Goal: Information Seeking & Learning: Learn about a topic

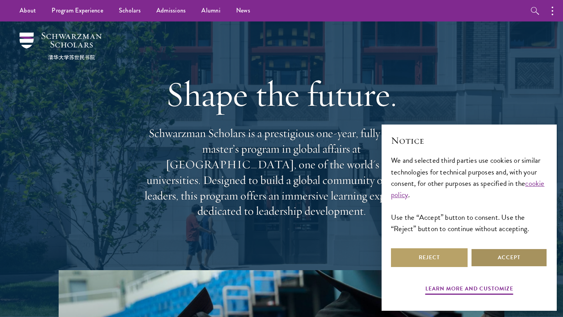
click at [509, 264] on button "Accept" at bounding box center [509, 258] width 77 height 19
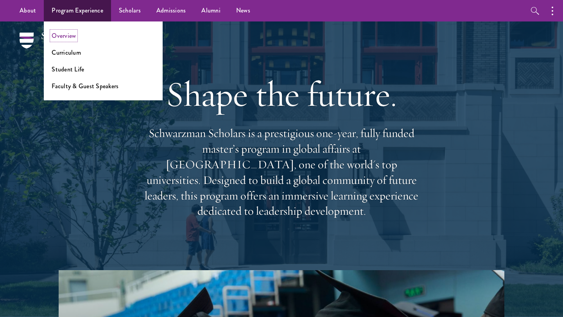
click at [68, 35] on link "Overview" at bounding box center [64, 35] width 24 height 9
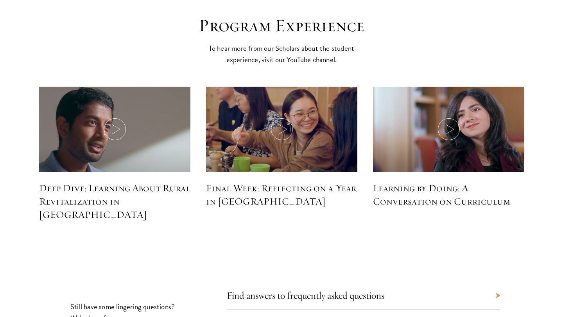
scroll to position [3628, 0]
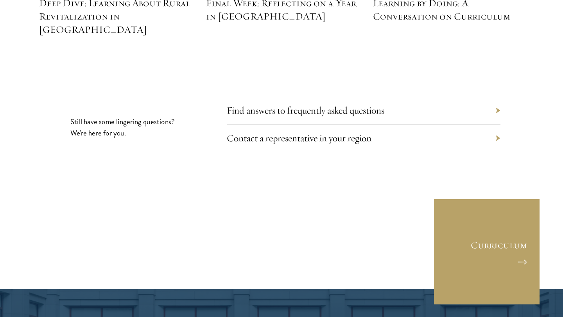
click at [234, 97] on div "Find answers to frequently asked questions" at bounding box center [364, 111] width 274 height 28
click at [239, 104] on link "Find answers to frequently asked questions" at bounding box center [312, 110] width 158 height 12
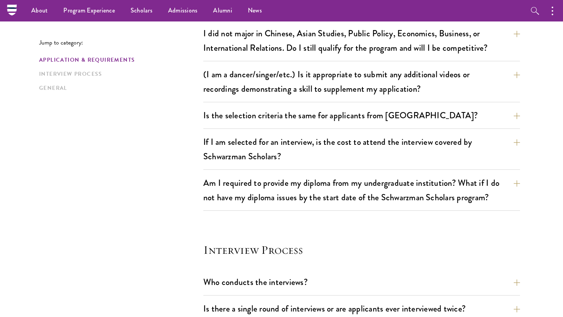
scroll to position [458, 0]
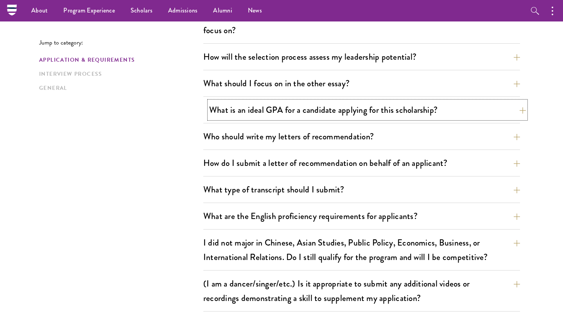
click at [228, 107] on button "What is an ideal GPA for a candidate applying for this scholarship?" at bounding box center [367, 110] width 317 height 18
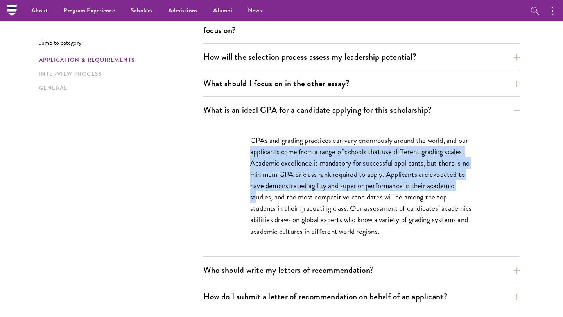
drag, startPoint x: 250, startPoint y: 151, endPoint x: 257, endPoint y: 195, distance: 44.7
click at [257, 195] on p "GPAs and grading practices can vary enormously around the world, and our applic…" at bounding box center [361, 186] width 223 height 102
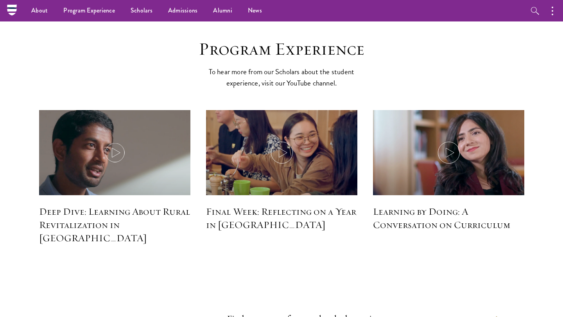
scroll to position [3418, 0]
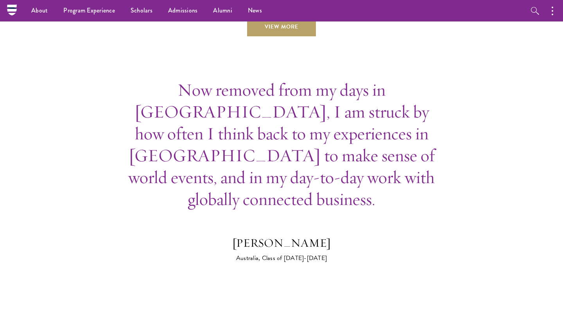
scroll to position [2834, 0]
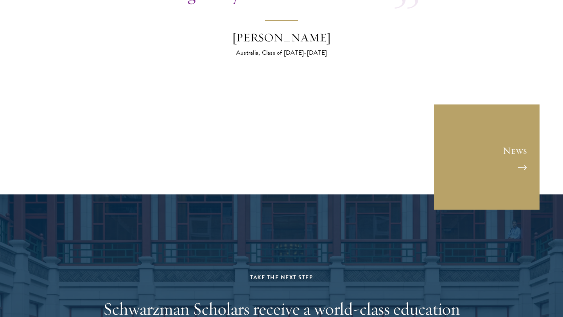
scroll to position [3381, 0]
